Goal: Task Accomplishment & Management: Manage account settings

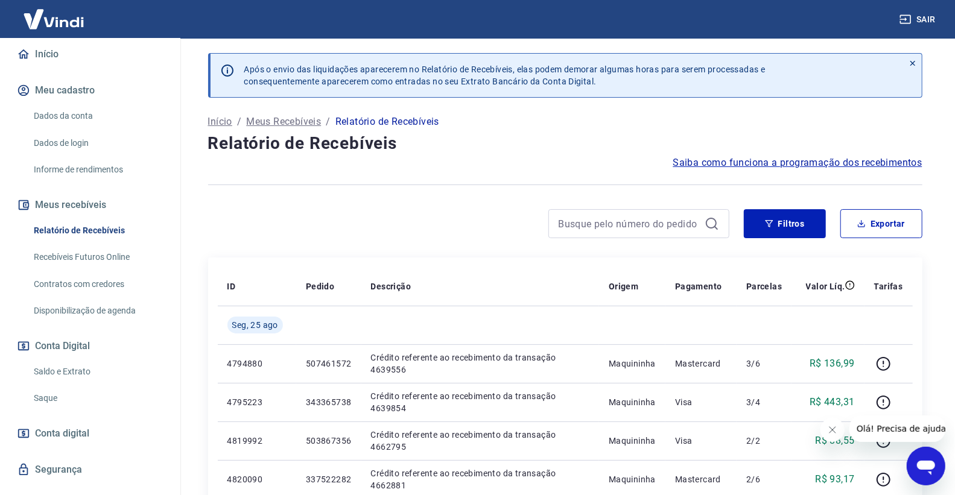
scroll to position [146, 0]
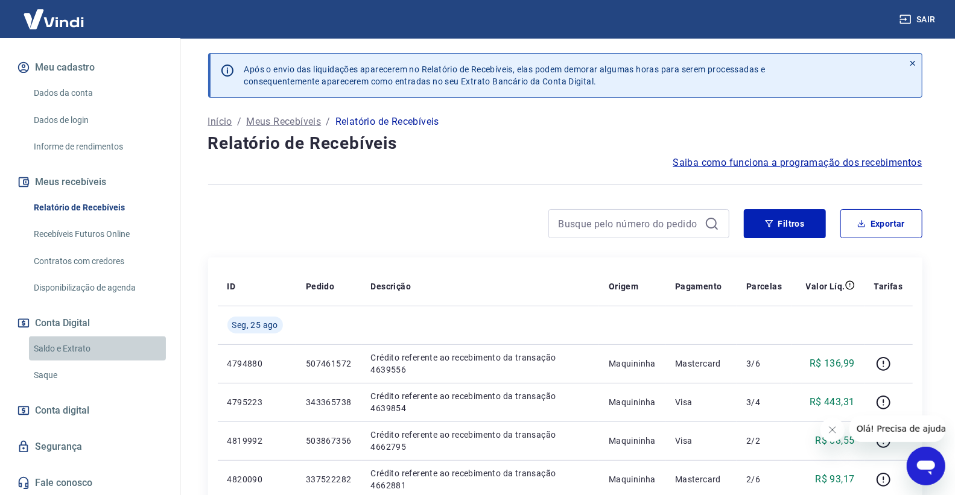
click at [106, 342] on link "Saldo e Extrato" at bounding box center [97, 348] width 137 height 25
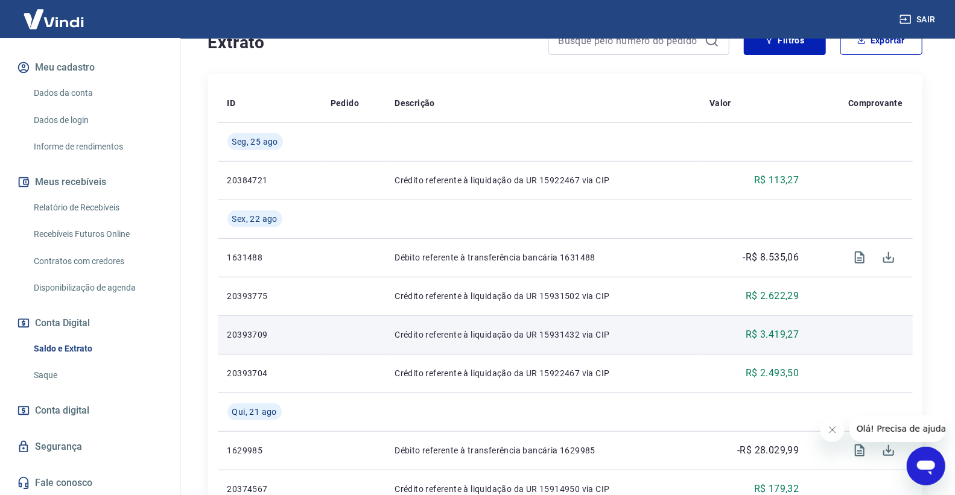
scroll to position [268, 0]
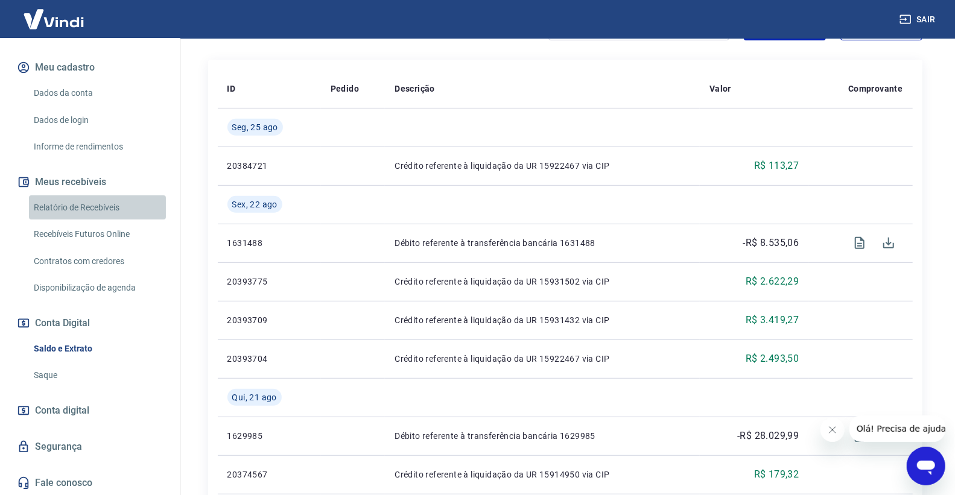
click at [109, 200] on link "Relatório de Recebíveis" at bounding box center [97, 207] width 137 height 25
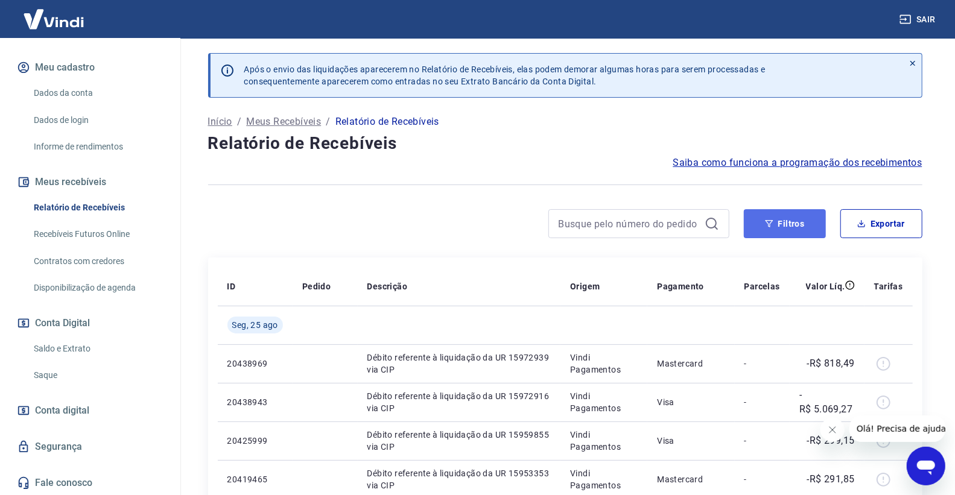
click at [763, 232] on button "Filtros" at bounding box center [785, 223] width 82 height 29
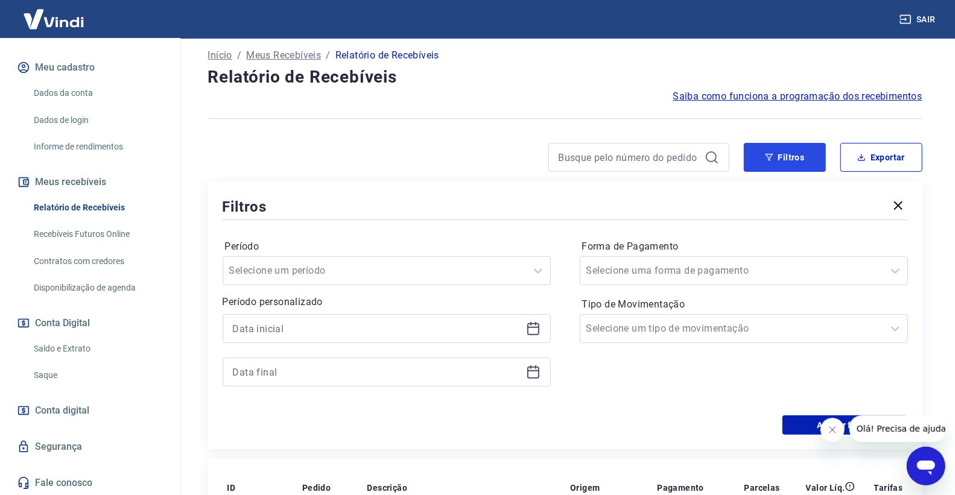
scroll to position [67, 0]
click at [381, 324] on input at bounding box center [377, 328] width 288 height 18
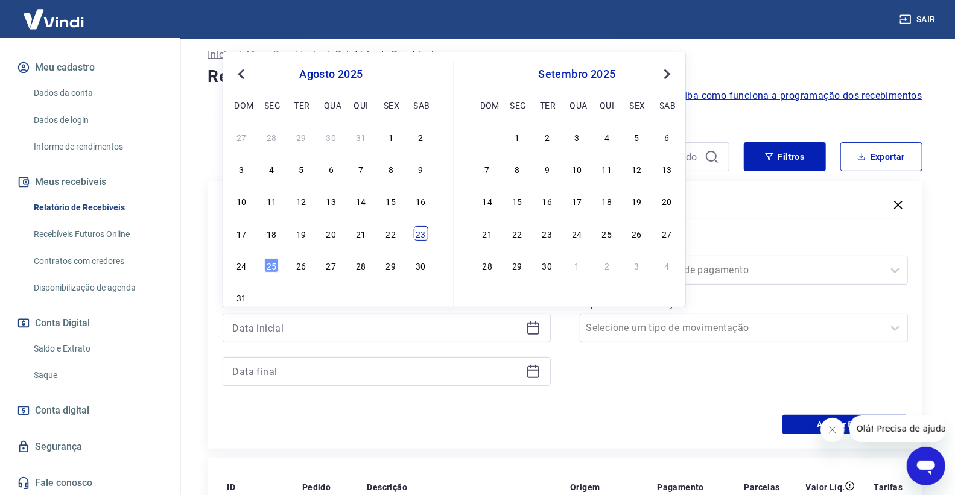
click at [423, 238] on div "23" at bounding box center [420, 233] width 14 height 14
type input "23/08/2025"
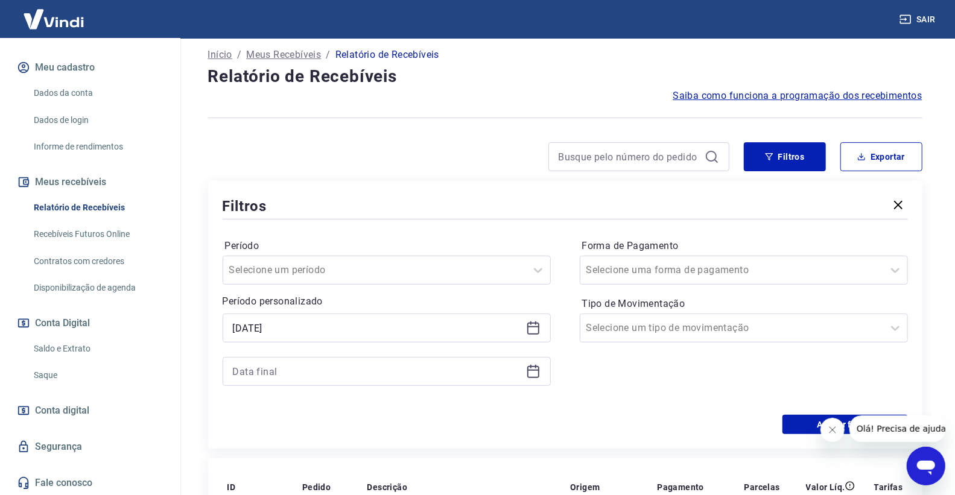
click at [537, 378] on icon at bounding box center [533, 371] width 14 height 14
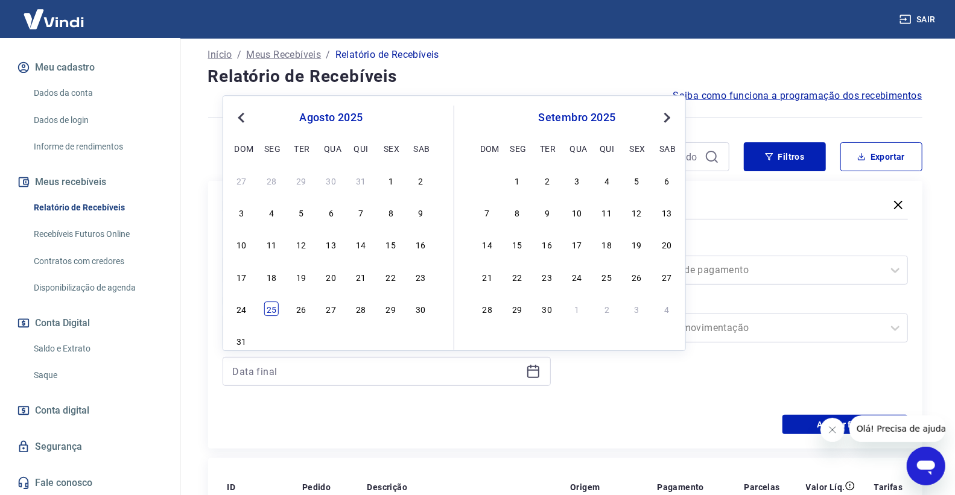
click at [274, 312] on div "25" at bounding box center [271, 309] width 14 height 14
type input "25/08/2025"
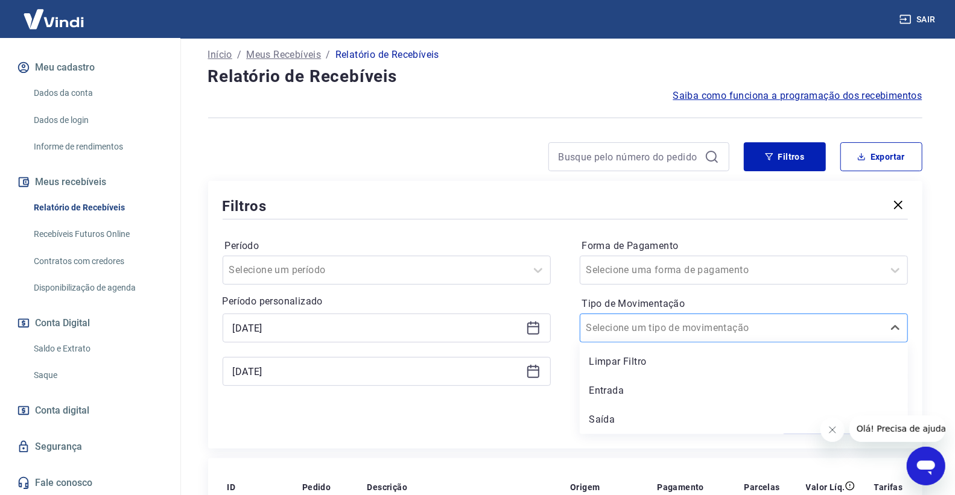
click at [668, 333] on input "Tipo de Movimentação" at bounding box center [647, 328] width 122 height 14
click at [642, 362] on div "Limpar Filtro" at bounding box center [744, 362] width 328 height 24
click at [631, 393] on div "Forma de Pagamento Selecione uma forma de pagamento Tipo de Movimentação option…" at bounding box center [744, 318] width 328 height 164
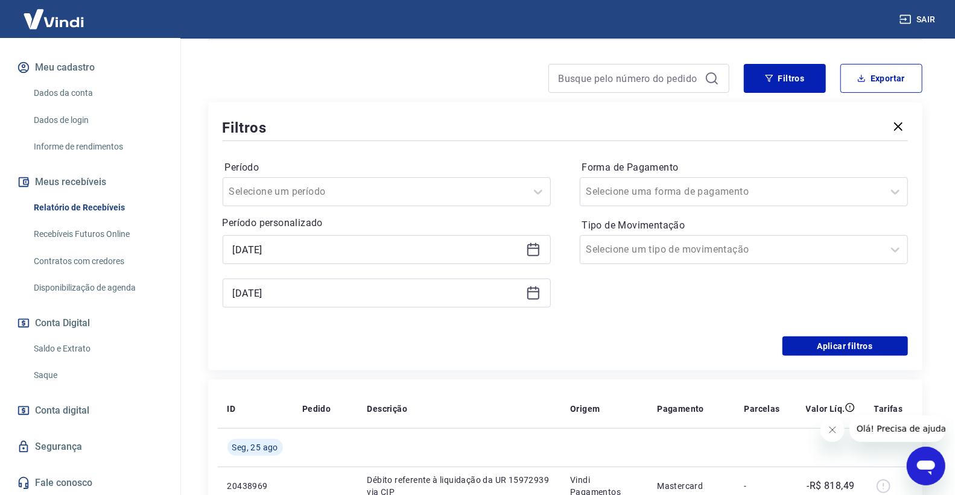
scroll to position [268, 0]
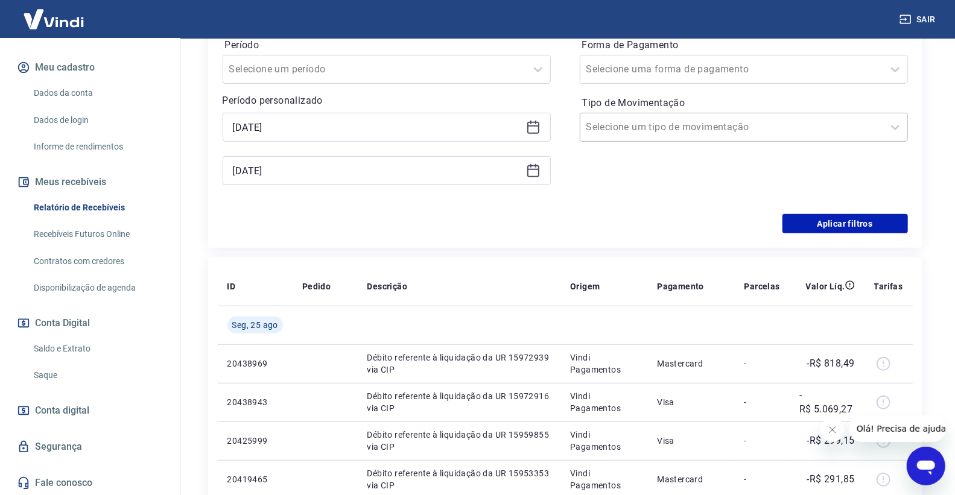
click at [666, 128] on input "Tipo de Movimentação" at bounding box center [647, 127] width 122 height 14
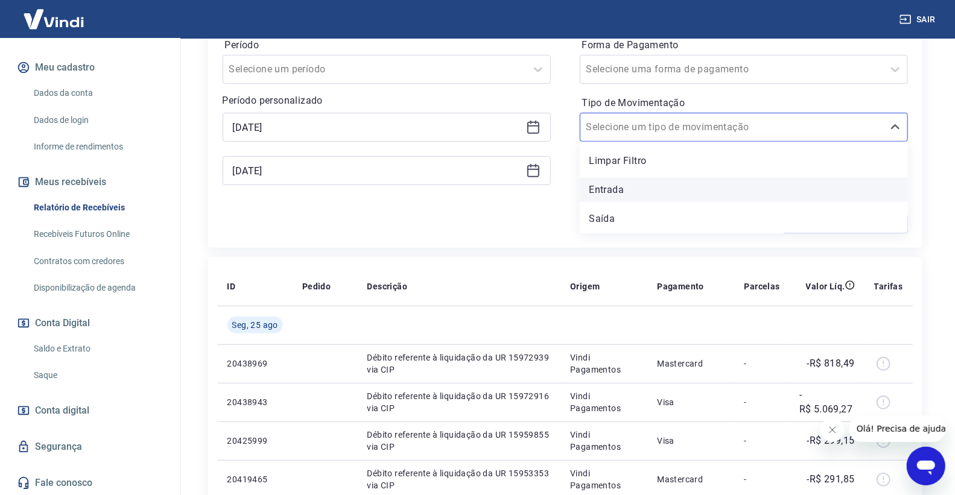
click at [649, 190] on div "Entrada" at bounding box center [744, 190] width 328 height 24
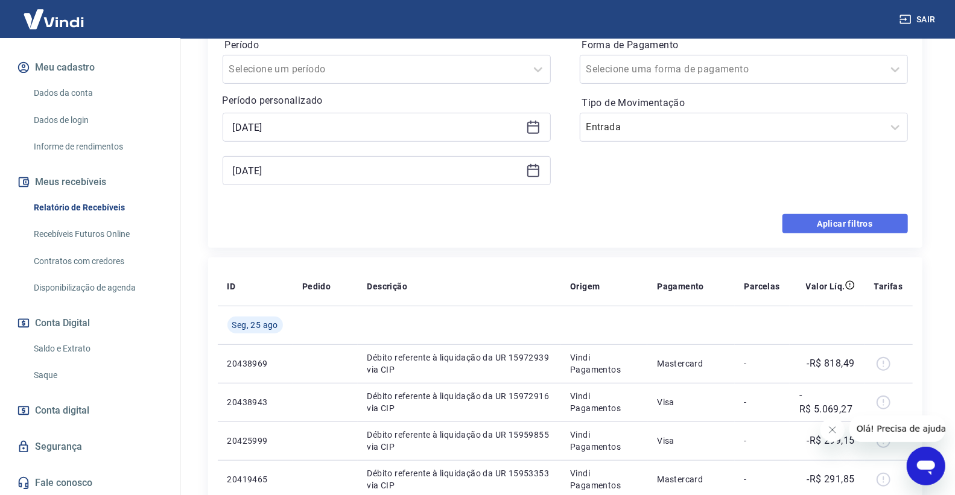
click at [829, 221] on button "Aplicar filtros" at bounding box center [844, 223] width 125 height 19
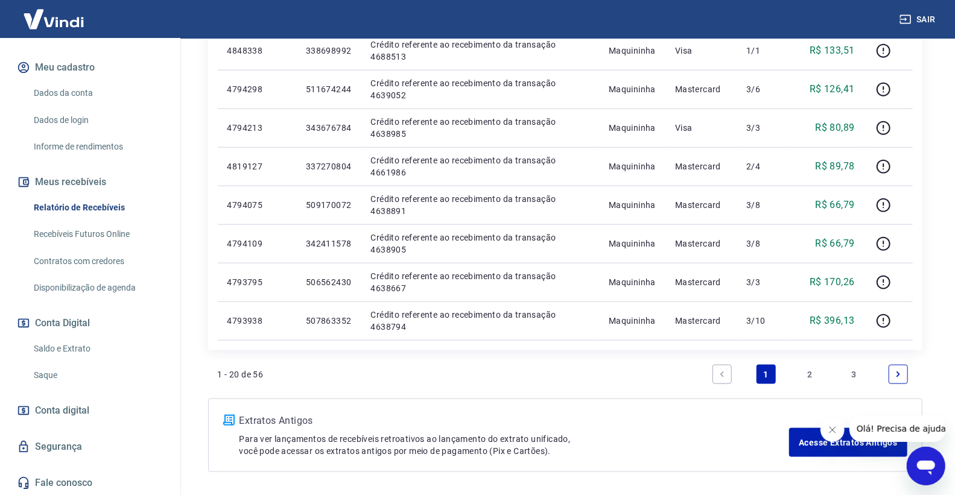
scroll to position [858, 0]
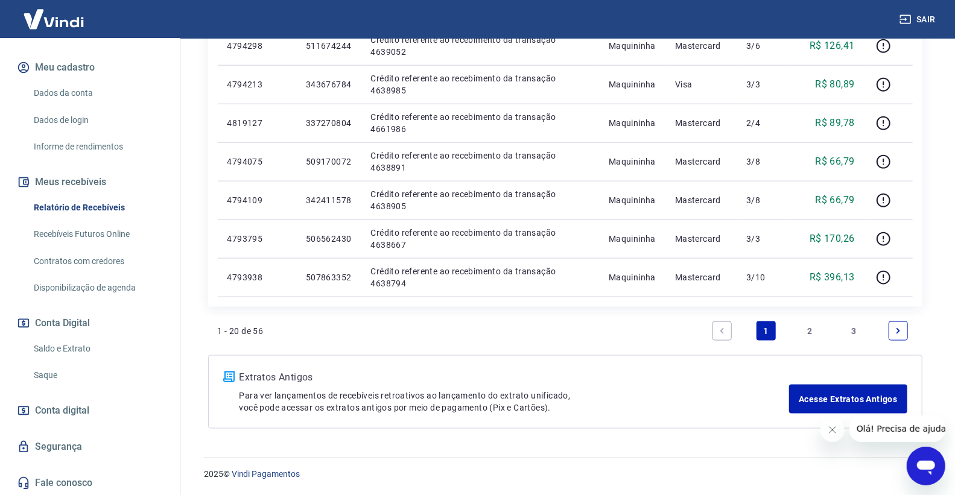
click at [850, 324] on link "3" at bounding box center [853, 330] width 19 height 19
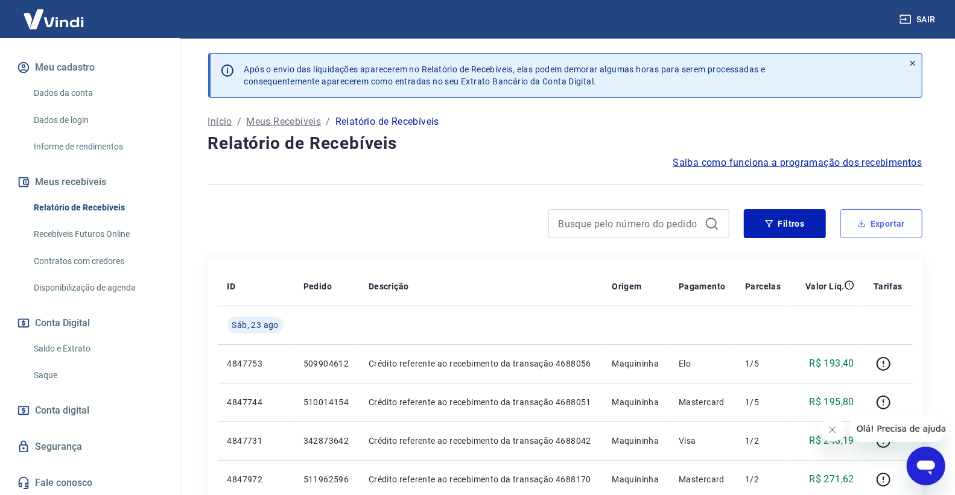
click at [847, 217] on button "Exportar" at bounding box center [881, 223] width 82 height 29
type input "23/08/2025"
type input "25/08/2025"
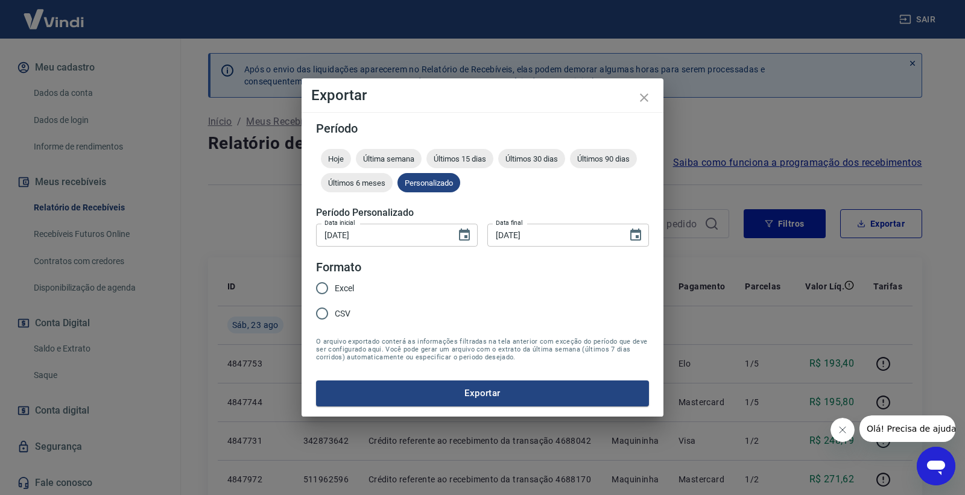
click at [338, 285] on span "Excel" at bounding box center [344, 288] width 19 height 13
click at [335, 285] on input "Excel" at bounding box center [321, 288] width 25 height 25
radio input "true"
click at [438, 388] on button "Exportar" at bounding box center [482, 393] width 333 height 25
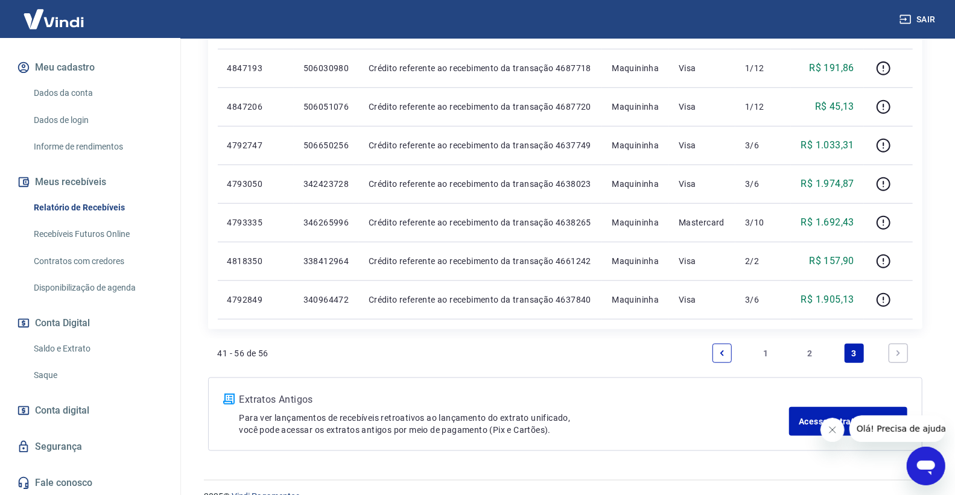
scroll to position [665, 0]
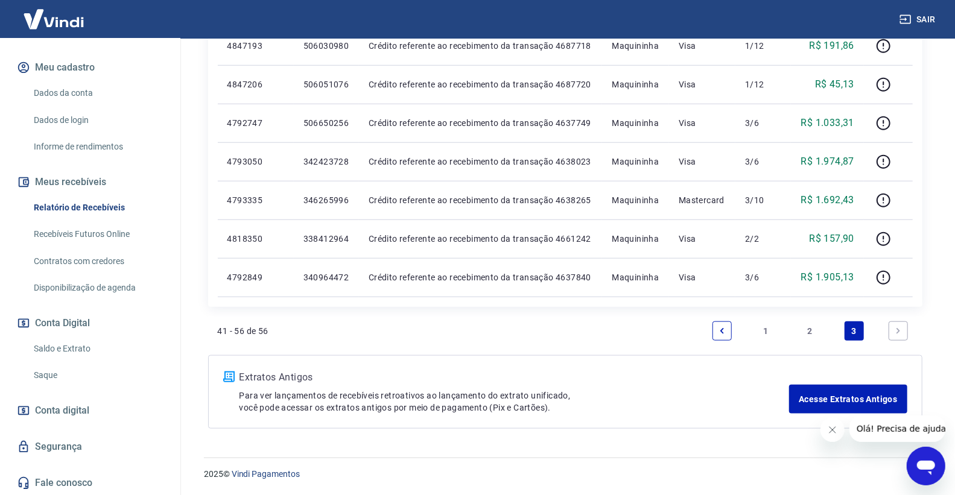
click at [803, 334] on link "2" at bounding box center [809, 330] width 19 height 19
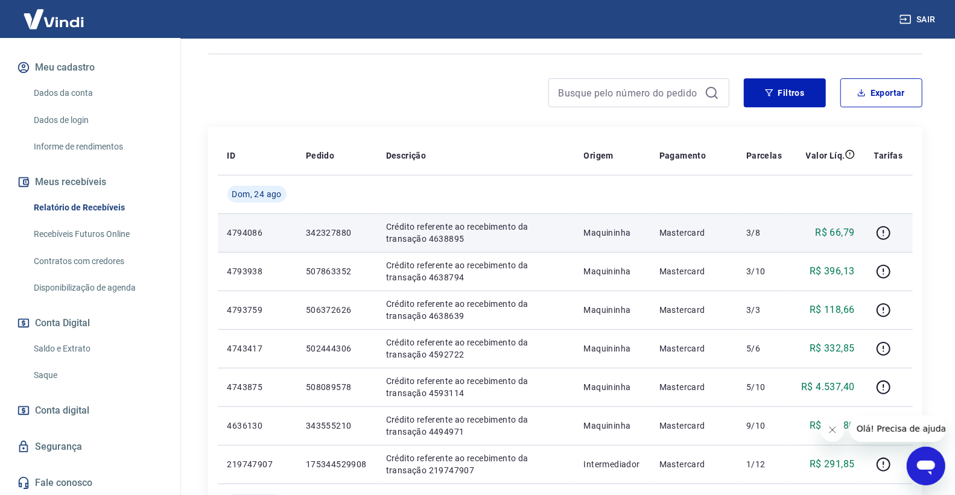
scroll to position [134, 0]
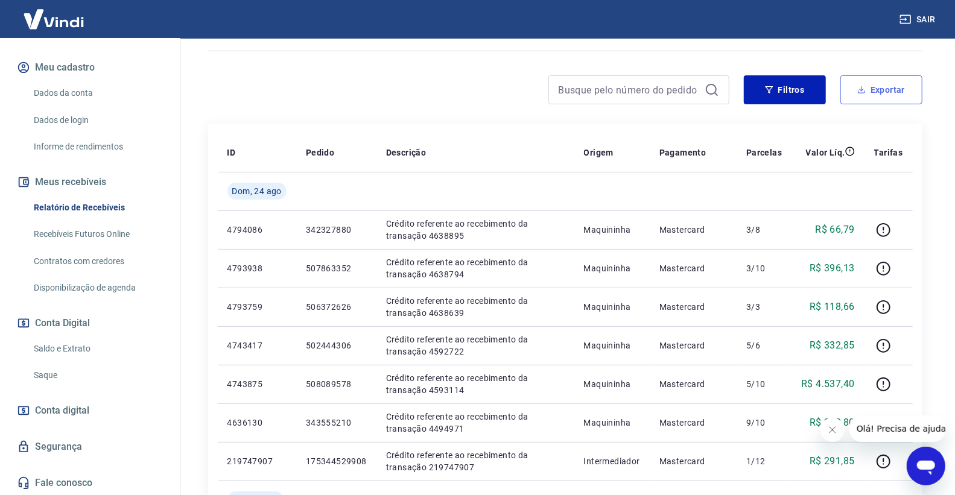
click at [876, 97] on button "Exportar" at bounding box center [881, 89] width 82 height 29
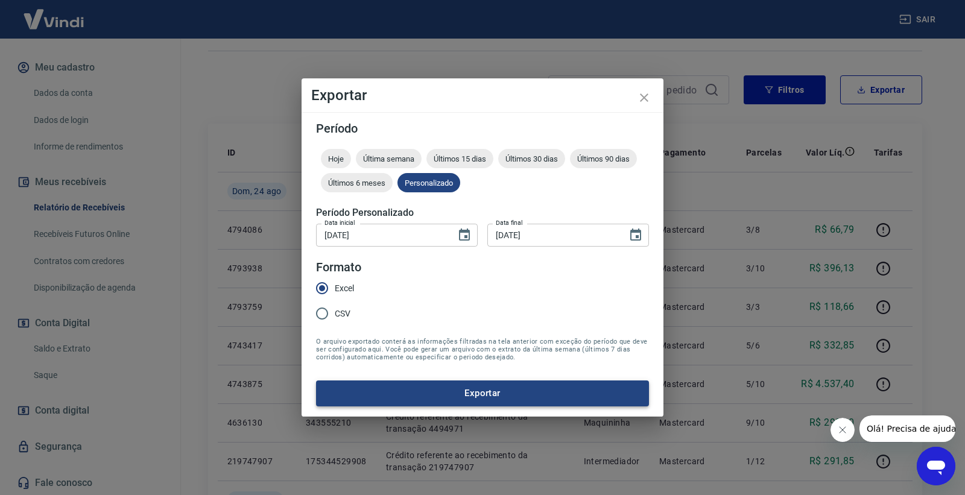
click at [449, 394] on button "Exportar" at bounding box center [482, 393] width 333 height 25
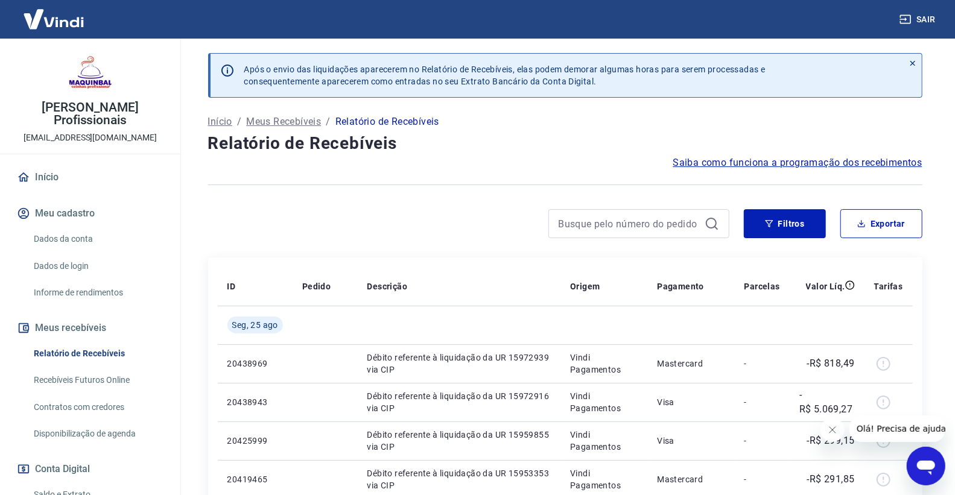
click at [97, 182] on link "Início" at bounding box center [89, 177] width 151 height 27
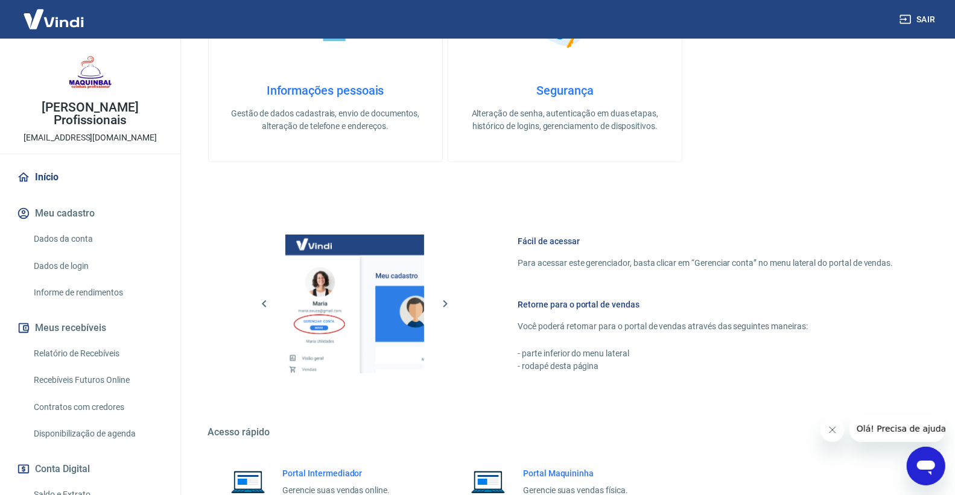
scroll to position [444, 0]
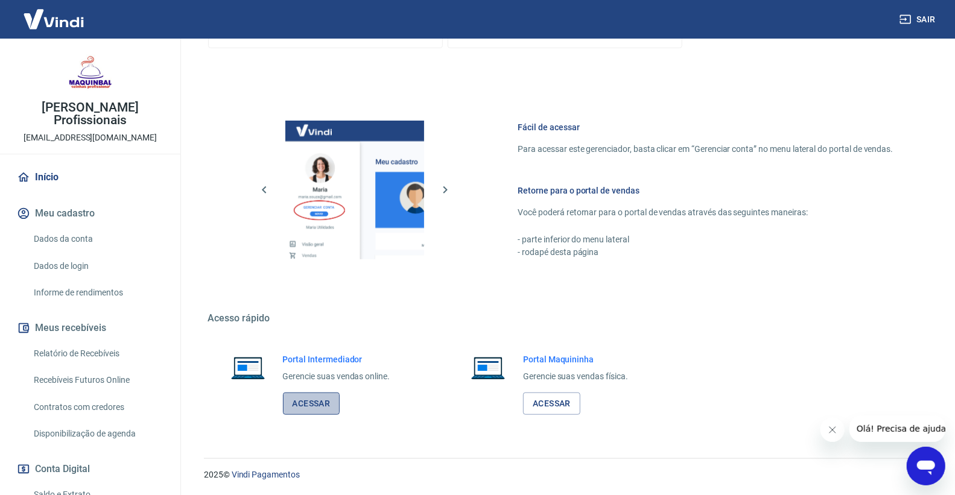
click at [327, 412] on link "Acessar" at bounding box center [311, 404] width 57 height 22
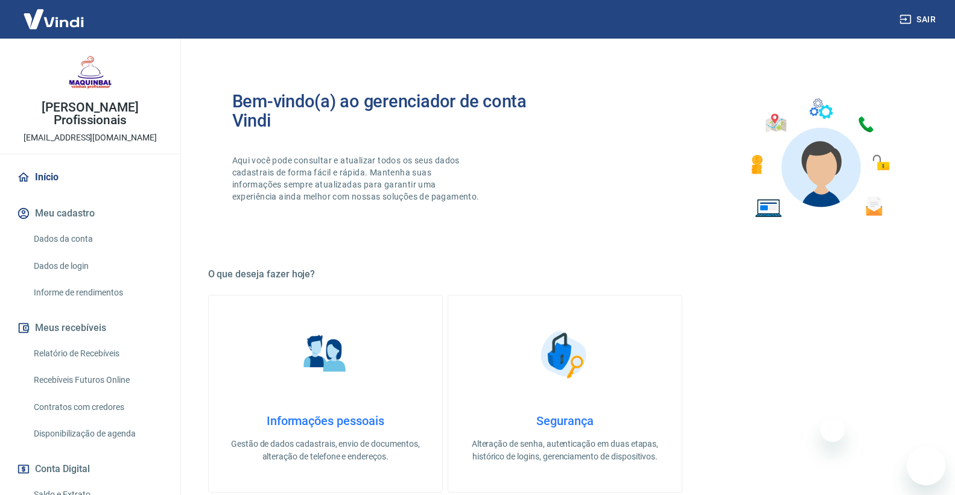
scroll to position [444, 0]
